Goal: Find specific page/section: Find specific page/section

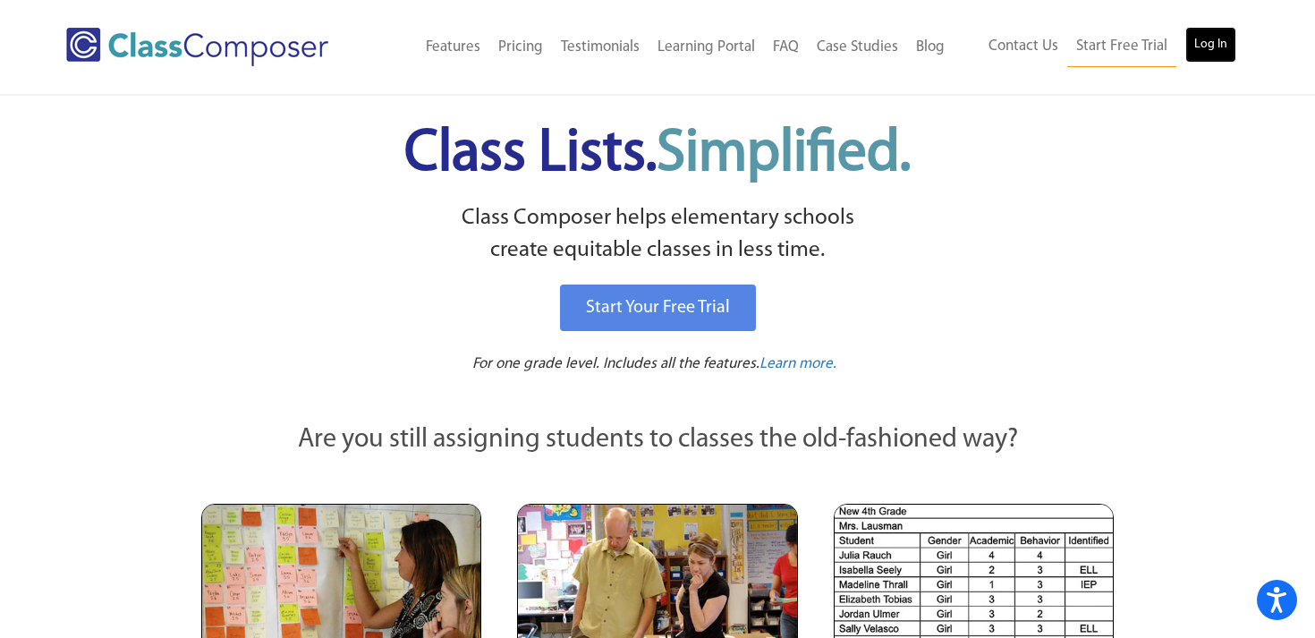
click at [1215, 49] on link "Log In" at bounding box center [1210, 45] width 51 height 36
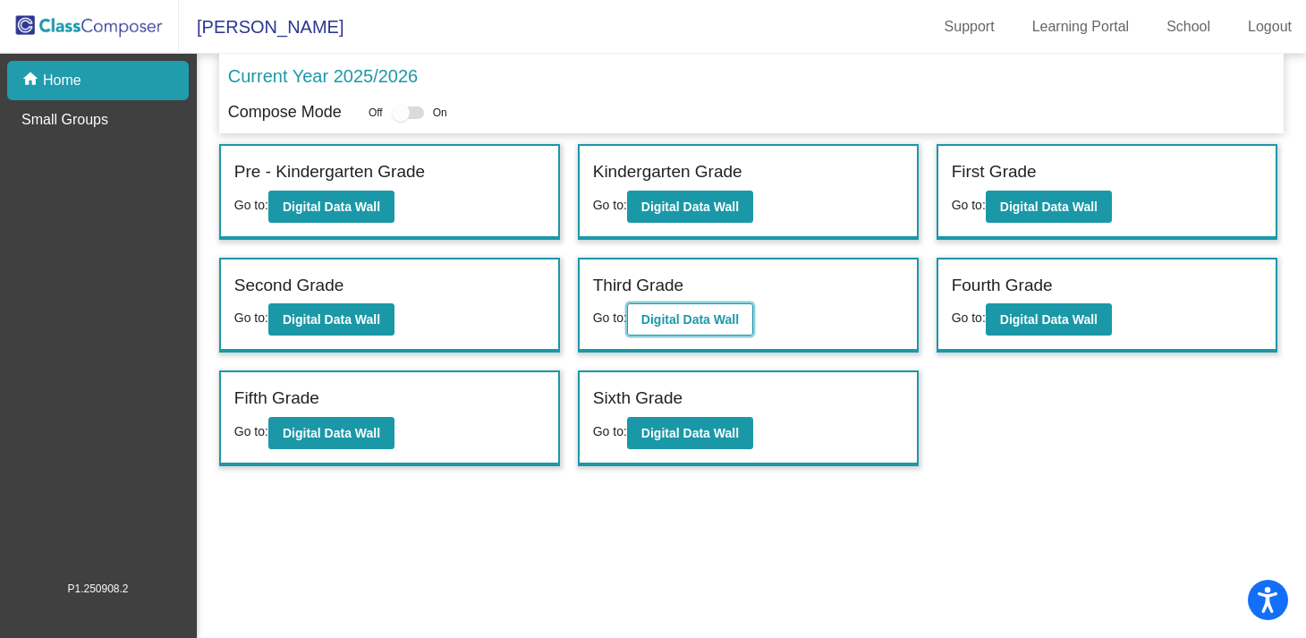
click at [718, 323] on b "Digital Data Wall" at bounding box center [689, 319] width 97 height 14
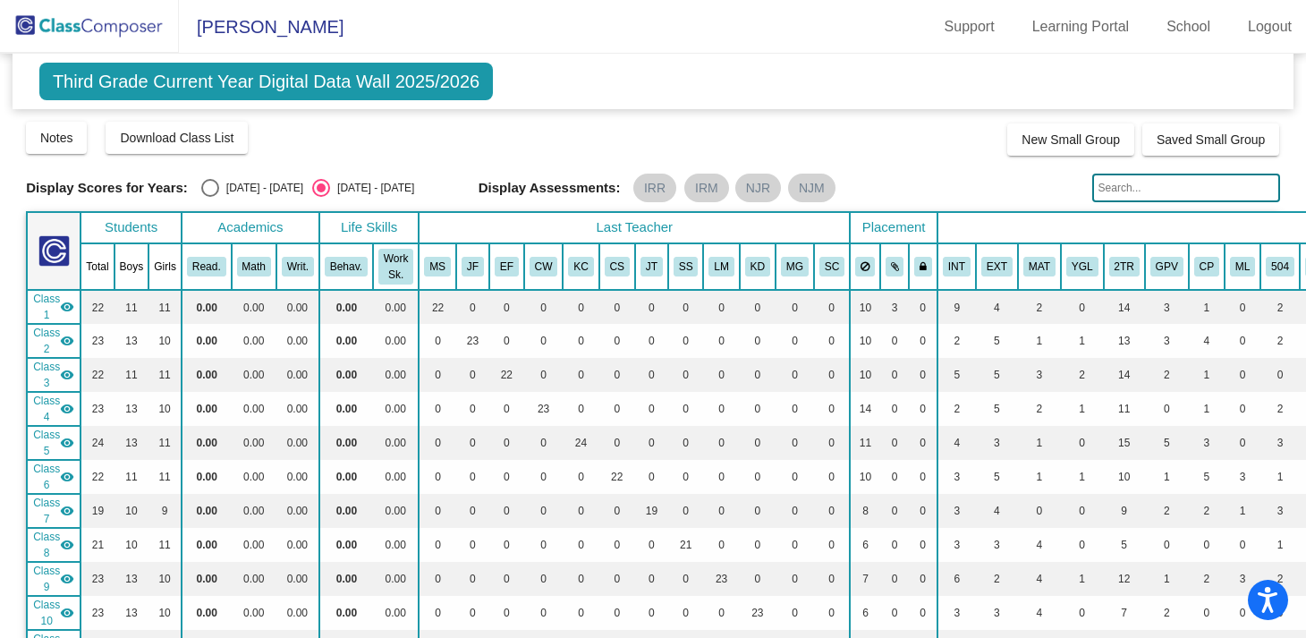
click at [1117, 181] on input "text" at bounding box center [1186, 187] width 188 height 29
type input "[PERSON_NAME]"
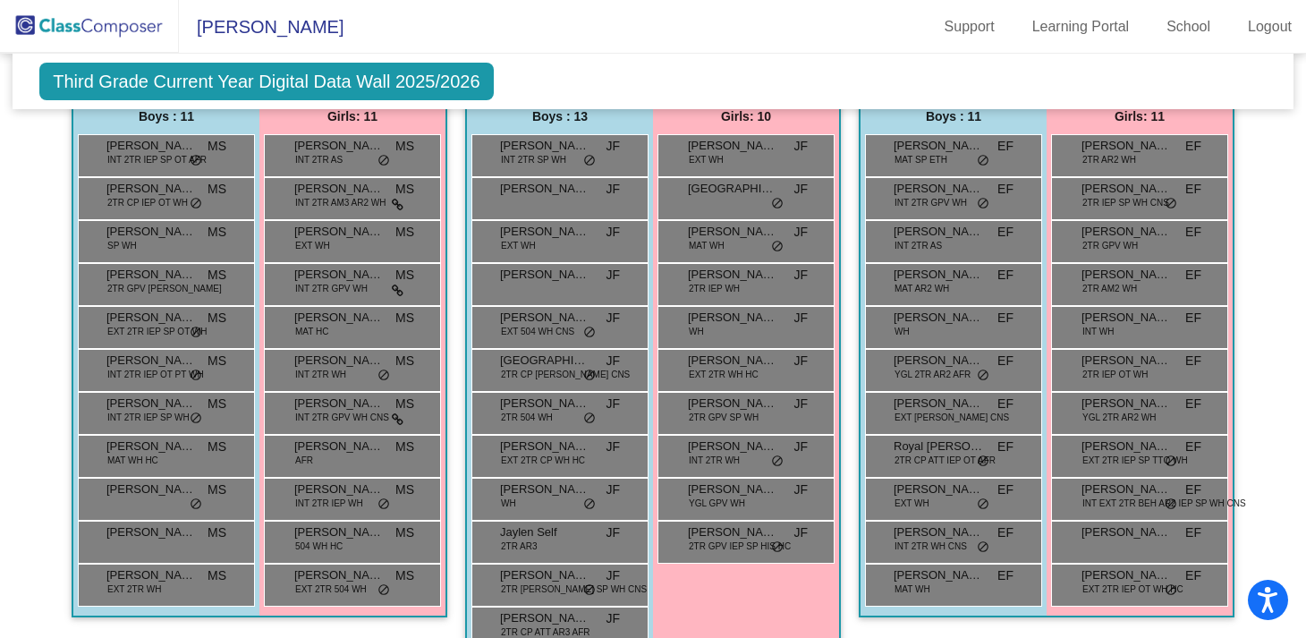
scroll to position [122, 0]
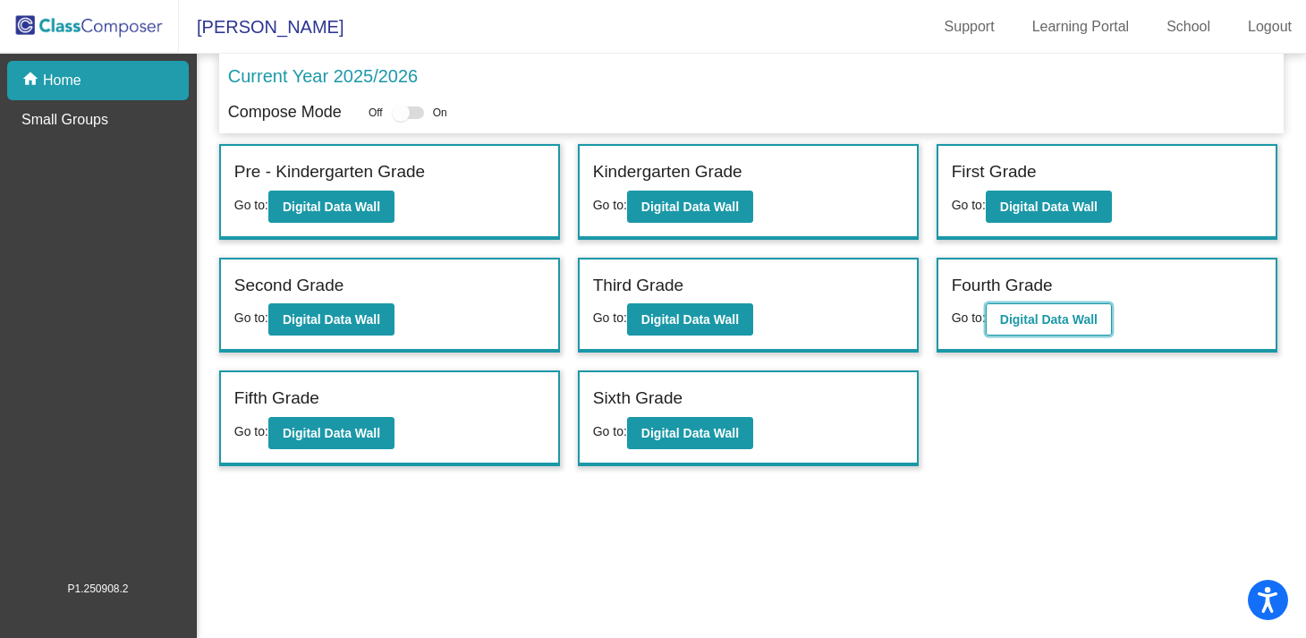
click at [1027, 323] on b "Digital Data Wall" at bounding box center [1048, 319] width 97 height 14
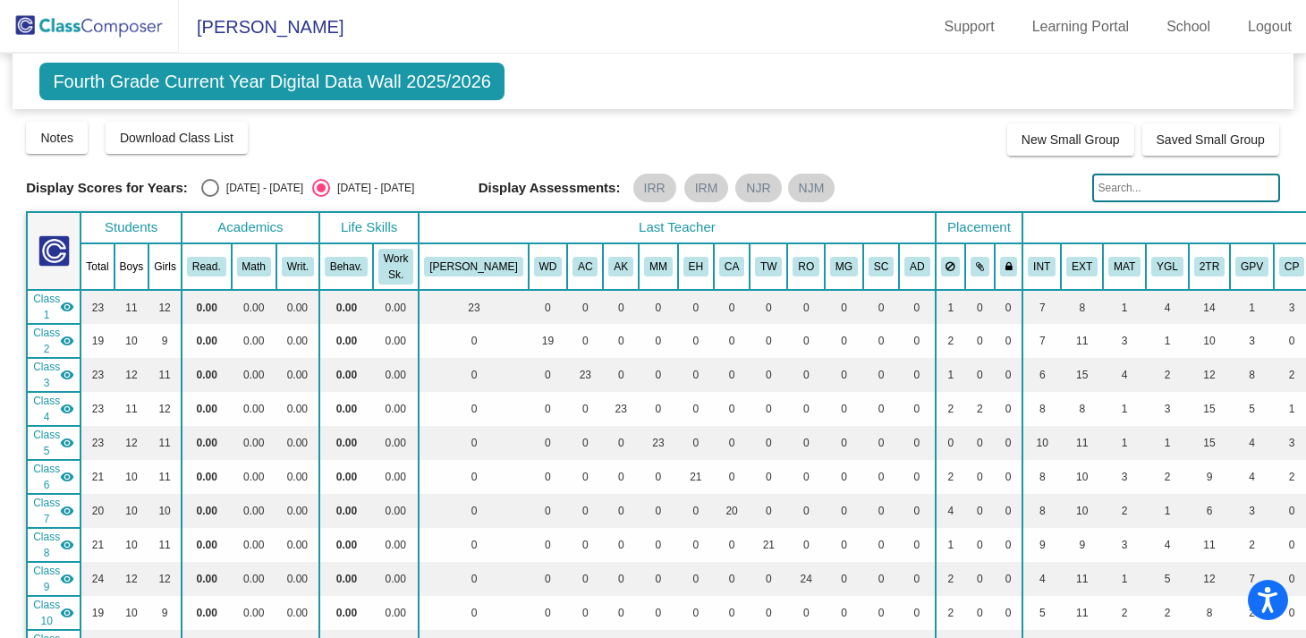
click at [1115, 189] on input "text" at bounding box center [1186, 187] width 188 height 29
type input "[PERSON_NAME]"
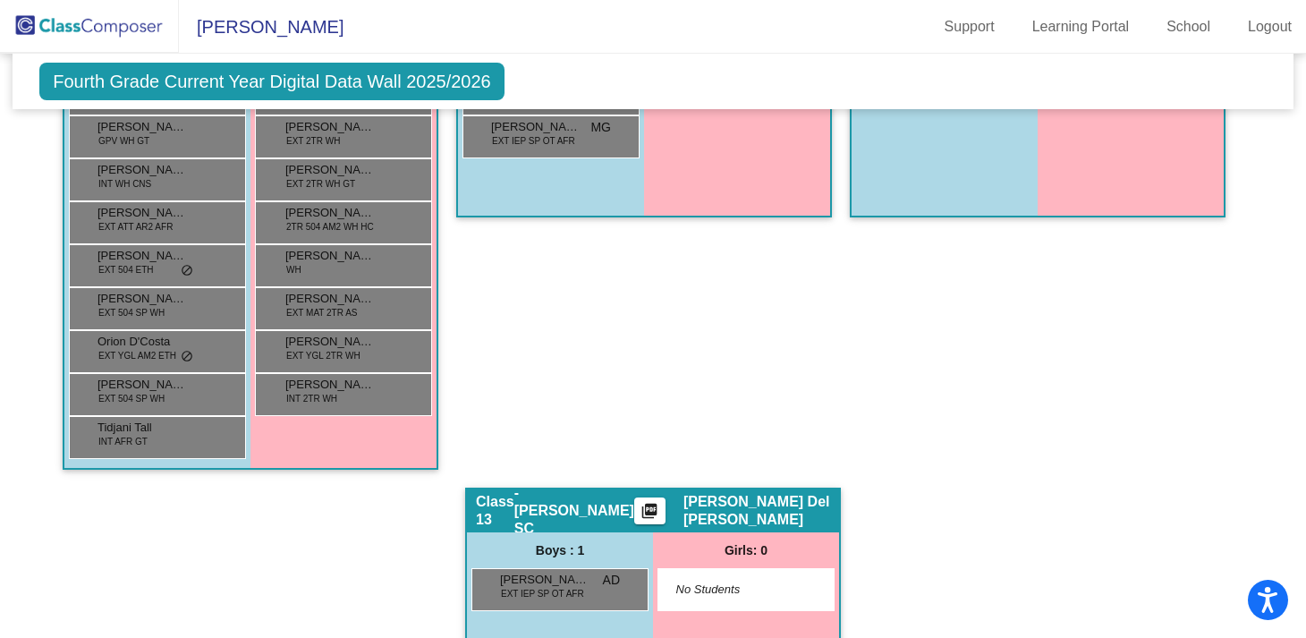
scroll to position [2877, 0]
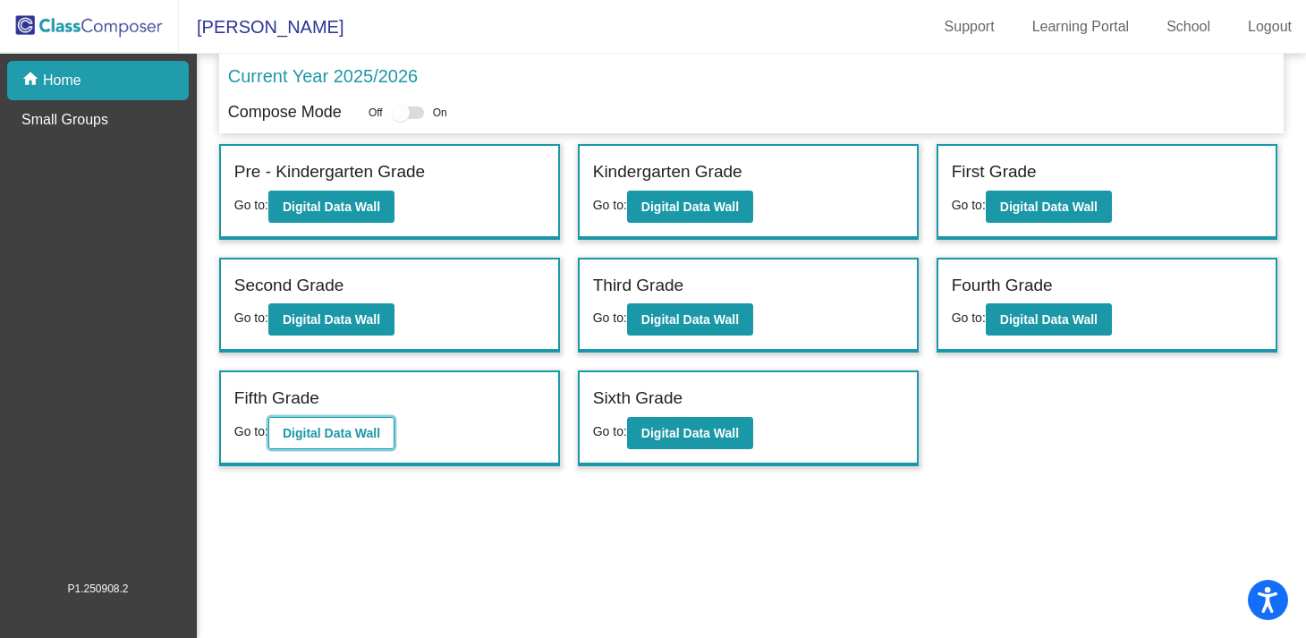
click at [320, 426] on b "Digital Data Wall" at bounding box center [331, 433] width 97 height 14
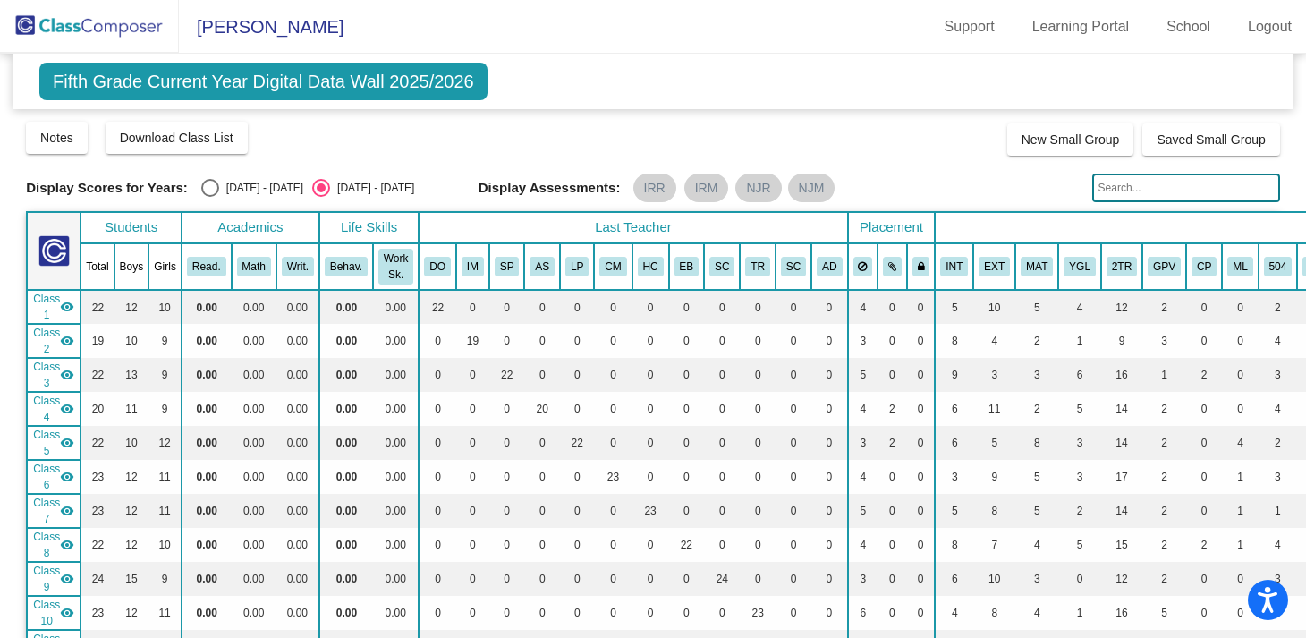
click at [1125, 184] on input "text" at bounding box center [1186, 187] width 188 height 29
type input "[PERSON_NAME]"
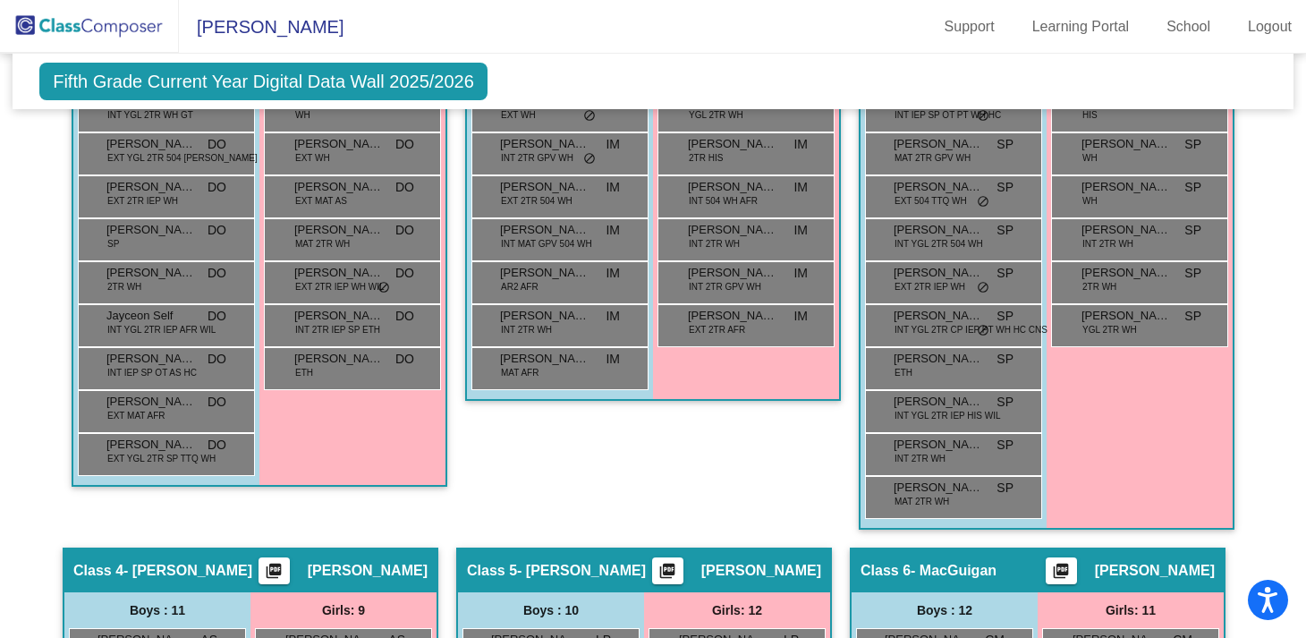
scroll to position [294, 0]
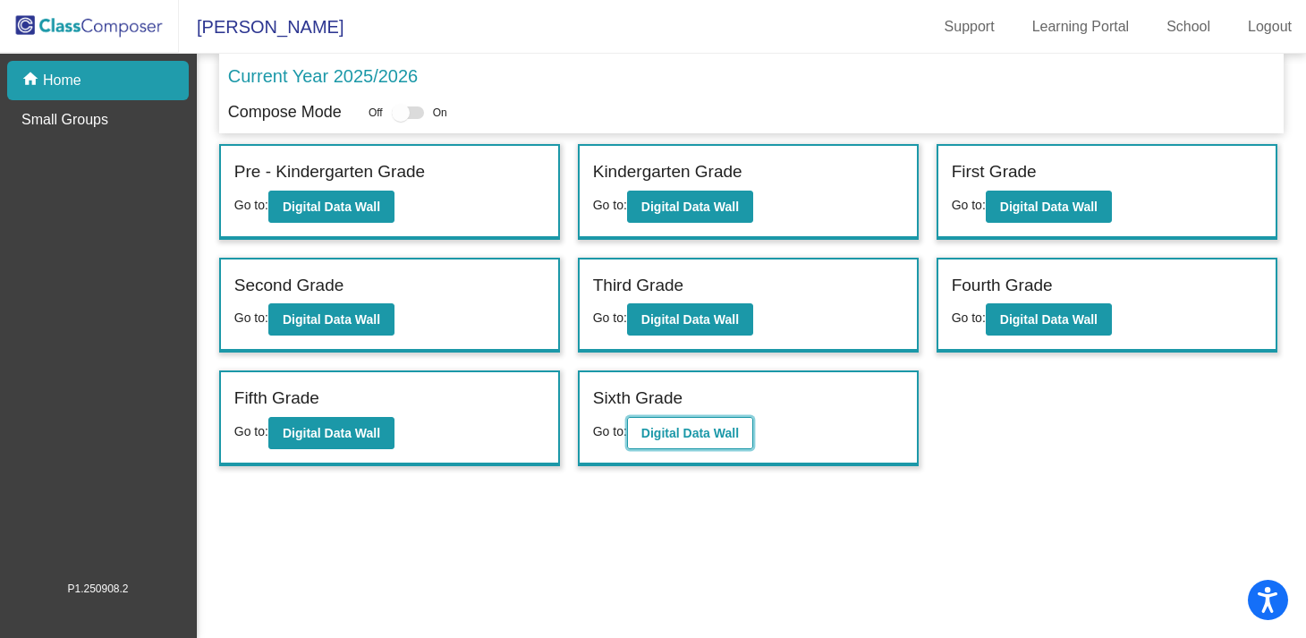
click at [689, 445] on button "Digital Data Wall" at bounding box center [690, 433] width 126 height 32
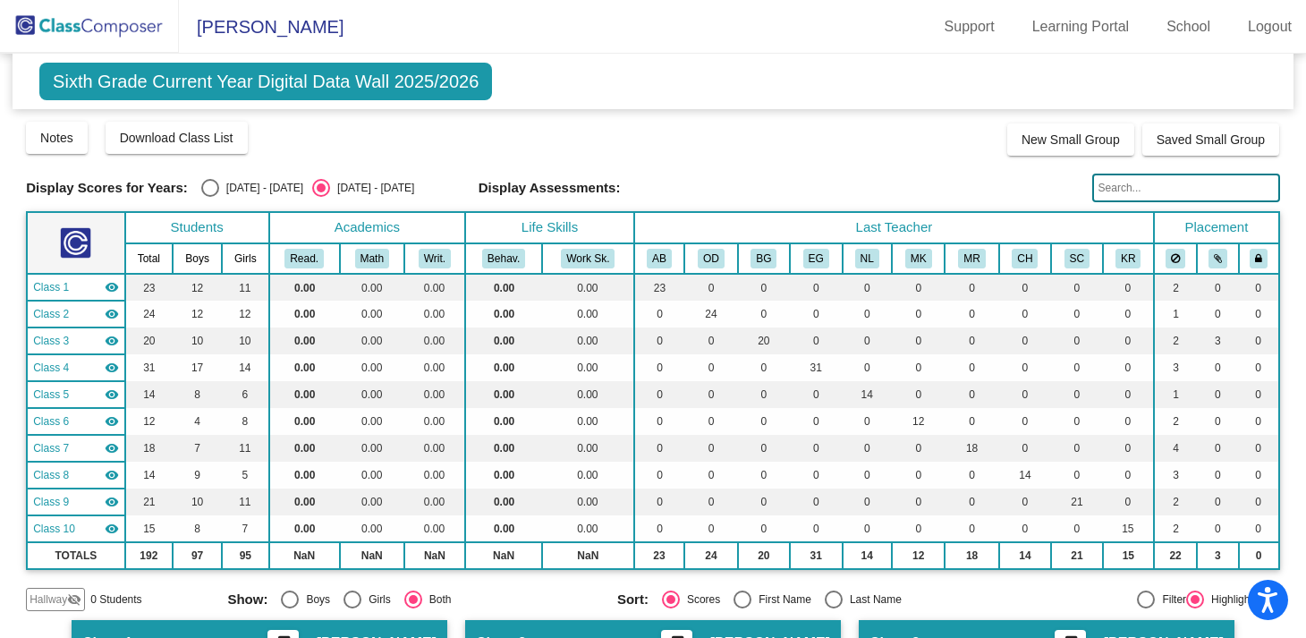
click at [1125, 184] on input "text" at bounding box center [1186, 187] width 188 height 29
type input "[PERSON_NAME]"
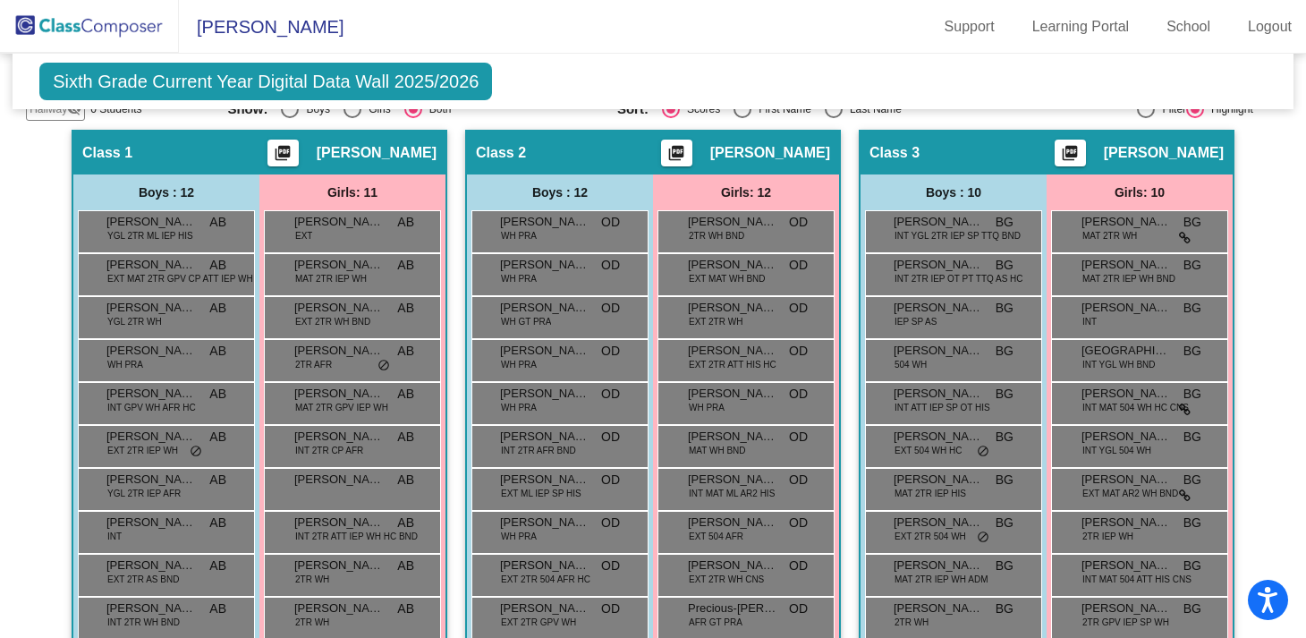
scroll to position [462, 0]
